Goal: Register for event/course

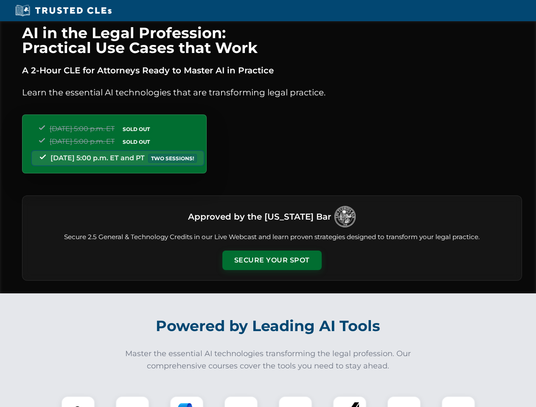
click at [271, 260] on button "Secure Your Spot" at bounding box center [271, 261] width 99 height 20
click at [78, 402] on img at bounding box center [78, 413] width 25 height 25
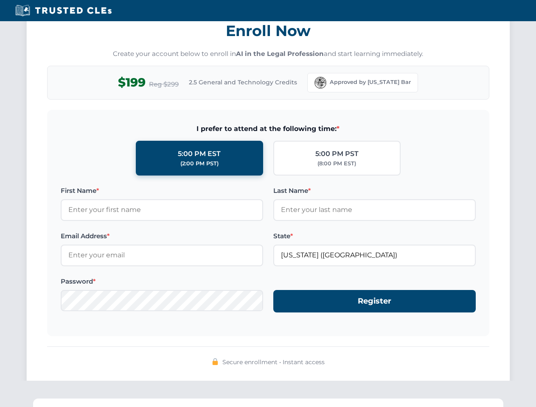
scroll to position [833, 0]
